Goal: Transaction & Acquisition: Download file/media

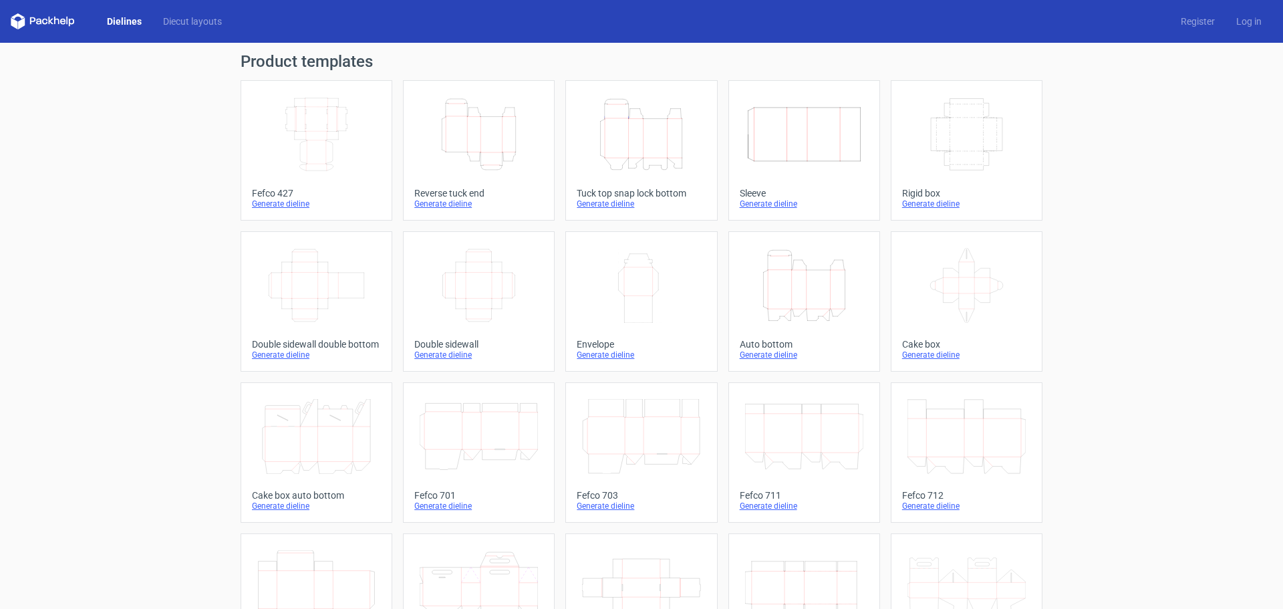
click at [803, 302] on icon "Height Depth Width" at bounding box center [804, 285] width 118 height 75
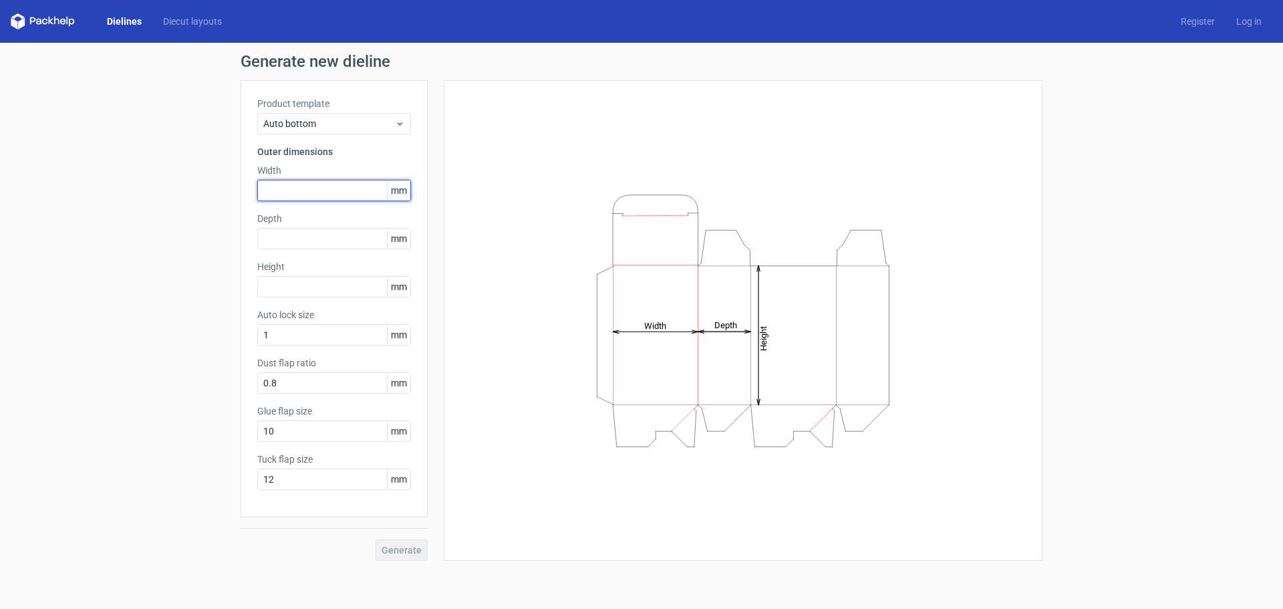
click at [350, 192] on input "text" at bounding box center [334, 190] width 154 height 21
type input "75"
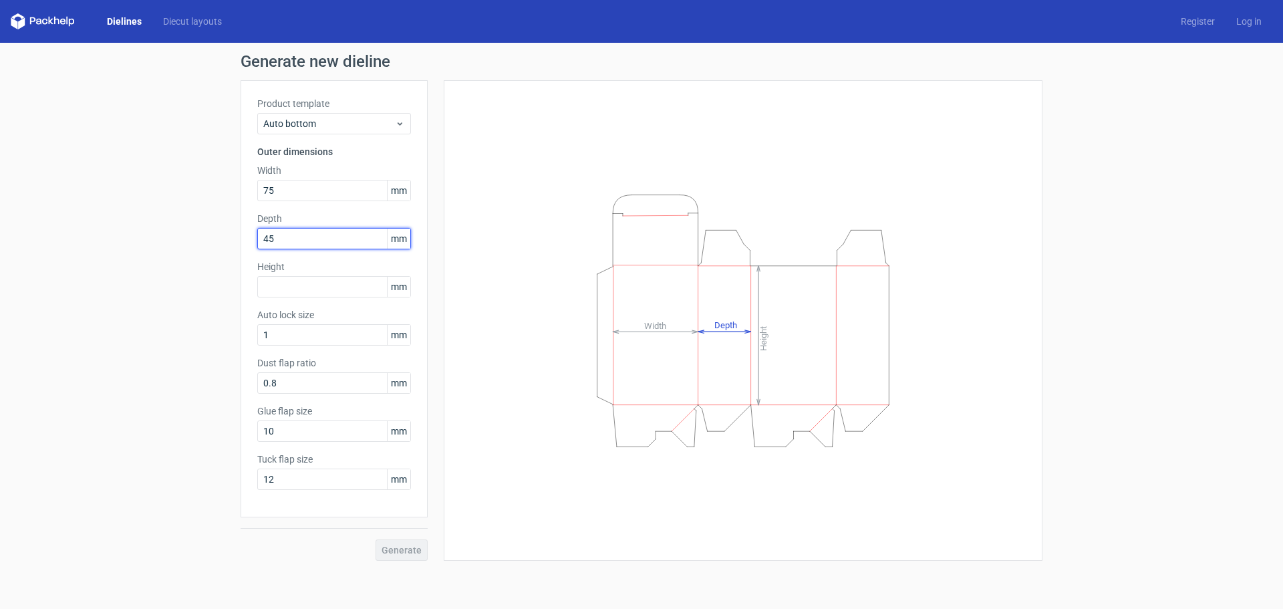
type input "45"
type input "8"
click at [397, 547] on span "Generate" at bounding box center [402, 549] width 40 height 9
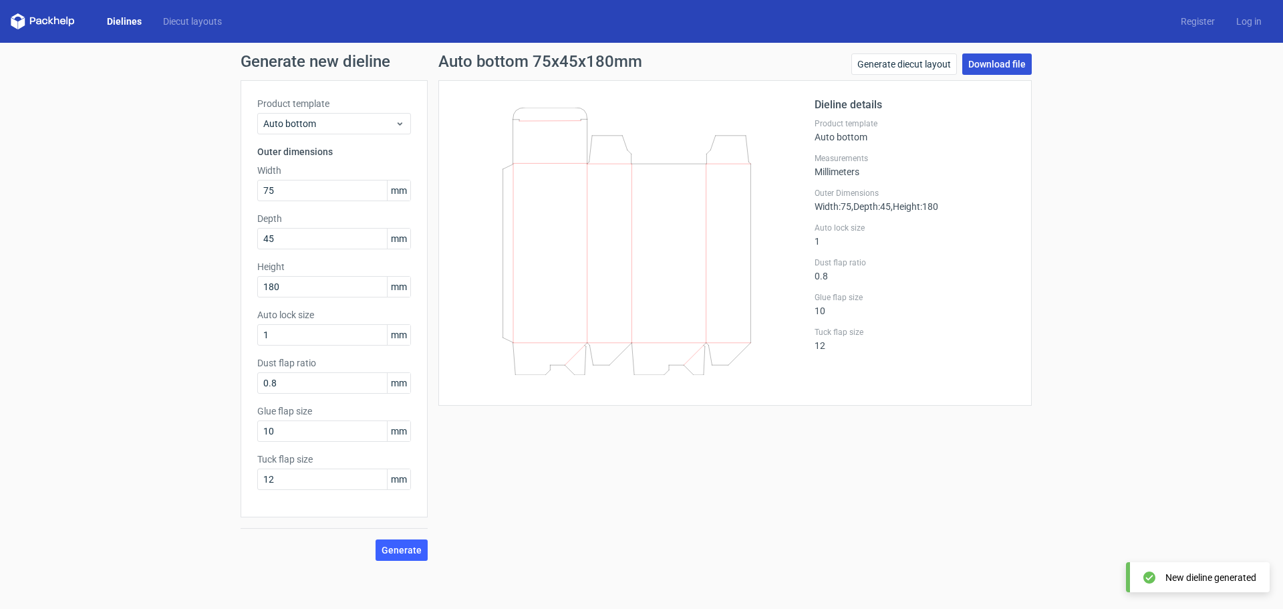
click at [992, 63] on link "Download file" at bounding box center [997, 63] width 70 height 21
click at [988, 61] on link "Download file" at bounding box center [997, 63] width 70 height 21
click at [995, 55] on link "Download file" at bounding box center [997, 63] width 70 height 21
click at [397, 548] on span "Generate" at bounding box center [402, 549] width 40 height 9
click at [999, 59] on link "Download file" at bounding box center [997, 63] width 70 height 21
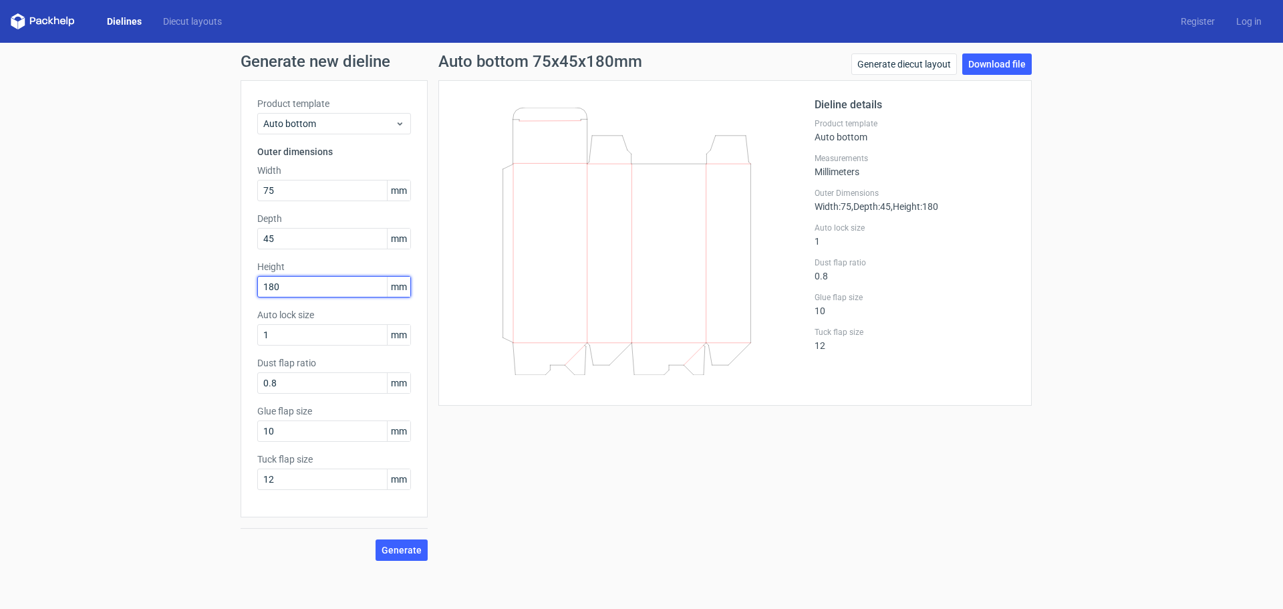
drag, startPoint x: 306, startPoint y: 286, endPoint x: 138, endPoint y: 297, distance: 168.8
click at [138, 297] on div "Generate new dieline Product template Auto bottom Outer dimensions Width 75 mm …" at bounding box center [641, 307] width 1283 height 529
type input "80"
click at [376, 539] on button "Generate" at bounding box center [402, 549] width 52 height 21
click at [415, 549] on span "Generate" at bounding box center [402, 549] width 40 height 9
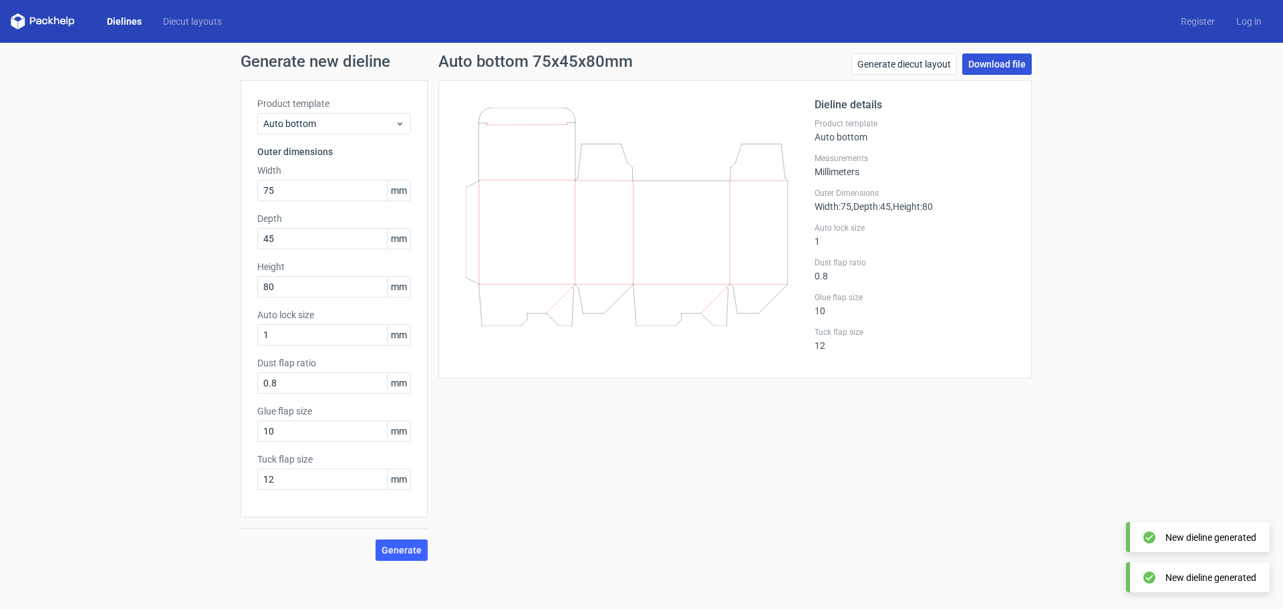
click at [995, 63] on link "Download file" at bounding box center [997, 63] width 70 height 21
